Goal: Task Accomplishment & Management: Use online tool/utility

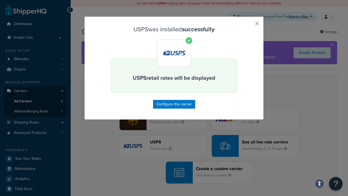
click at [249, 25] on button "button" at bounding box center [248, 25] width 1 height 1
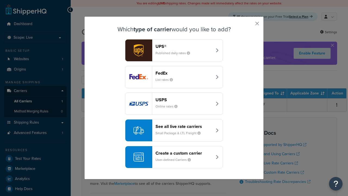
click at [174, 130] on div "See all live rate carriers Small Package & LTL Freight" at bounding box center [184, 130] width 57 height 13
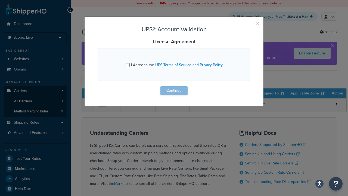
click at [128, 65] on input "I Agree to the UPS Terms of Service and Privacy Policy" at bounding box center [128, 65] width 4 height 4
checkbox input "true"
click at [174, 91] on button "Continue" at bounding box center [173, 90] width 27 height 9
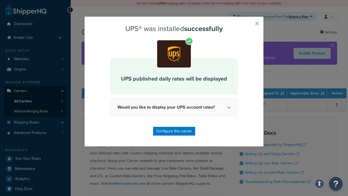
click at [249, 25] on button "button" at bounding box center [248, 25] width 1 height 1
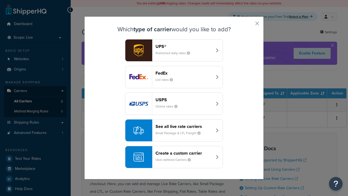
click at [184, 73] on header "FedEx" at bounding box center [184, 72] width 57 height 5
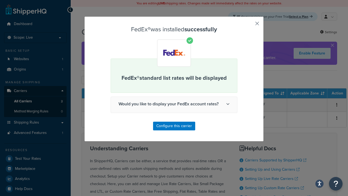
click at [249, 25] on button "button" at bounding box center [248, 25] width 1 height 1
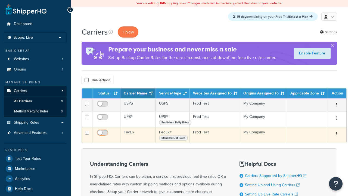
click at [103, 105] on input "checkbox" at bounding box center [103, 105] width 15 height 7
checkbox input "true"
click at [103, 119] on input "checkbox" at bounding box center [103, 118] width 15 height 7
checkbox input "true"
click at [103, 135] on input "checkbox" at bounding box center [103, 133] width 15 height 7
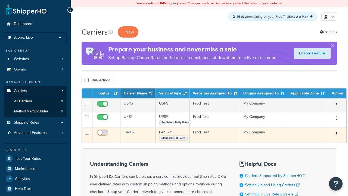
checkbox input "true"
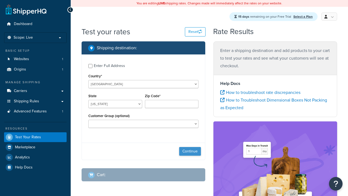
click at [190, 152] on button "Continue" at bounding box center [190, 151] width 22 height 9
select select "[GEOGRAPHIC_DATA]"
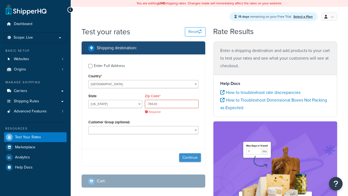
type input "78628"
click at [190, 153] on button "Continue" at bounding box center [190, 157] width 22 height 9
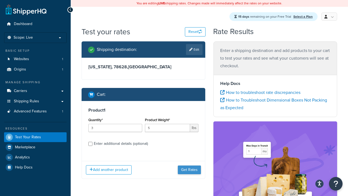
type input "5"
click at [189, 165] on button "Get Rates" at bounding box center [189, 169] width 23 height 9
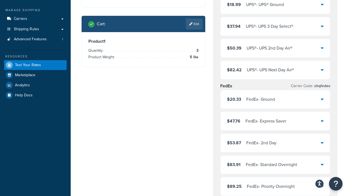
click at [275, 8] on div "UPS® - UPS® Ground" at bounding box center [265, 5] width 38 height 8
